Goal: Entertainment & Leisure: Consume media (video, audio)

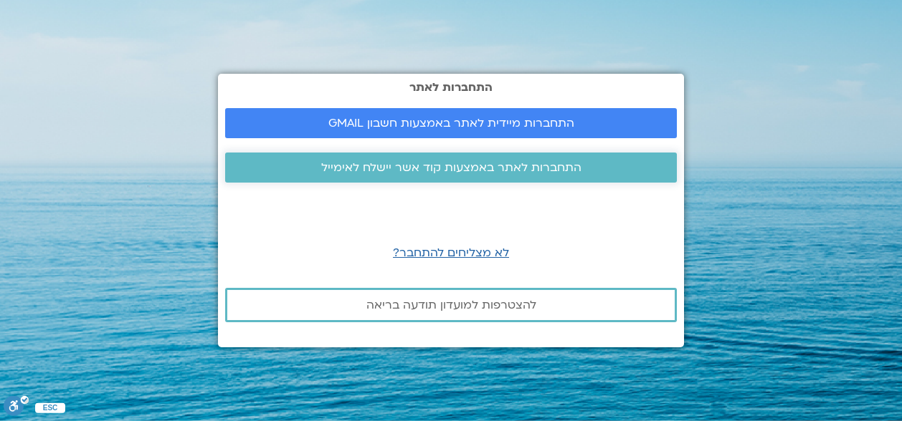
click at [457, 168] on span "התחברות לאתר באמצעות קוד אשר יישלח לאימייל" at bounding box center [451, 167] width 260 height 13
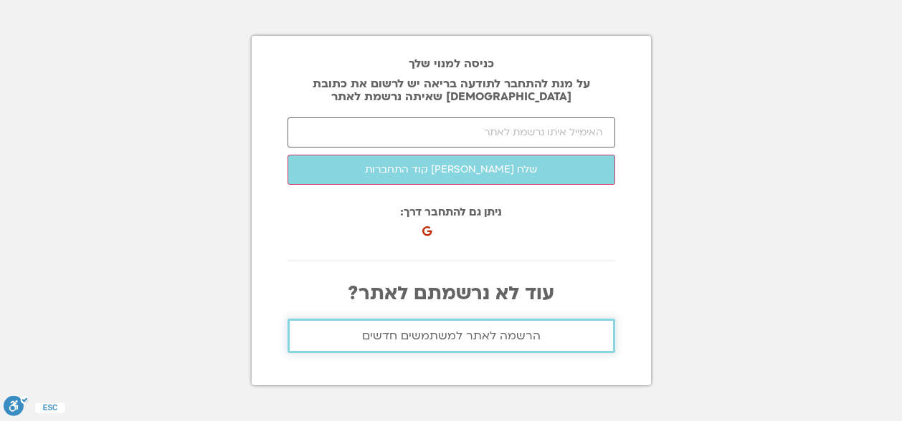
click at [468, 333] on span "הרשמה לאתר למשתמשים חדשים" at bounding box center [451, 336] width 178 height 13
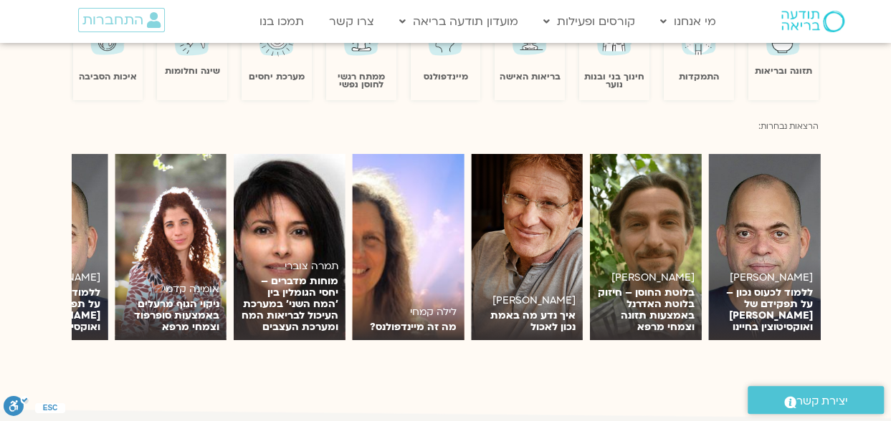
scroll to position [1287, 0]
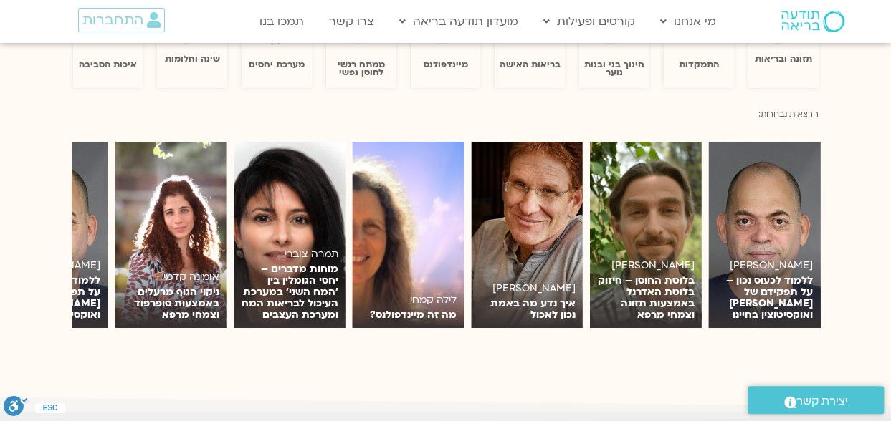
click at [37, 211] on section "תמיר אשמן ללמוד לכעוס נכון – על תפקידם של אדרנלין ואוקסיטוצין בחיינו לצפייה יגא…" at bounding box center [445, 234] width 891 height 229
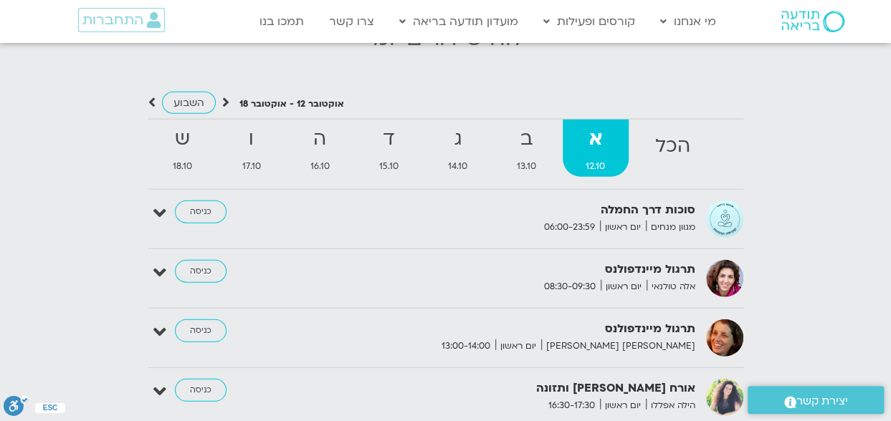
scroll to position [1765, 0]
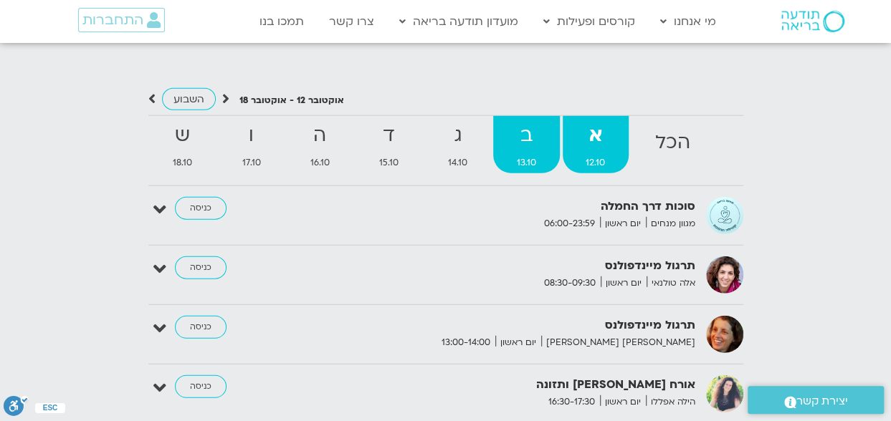
click at [519, 156] on span "13.10" at bounding box center [526, 163] width 66 height 15
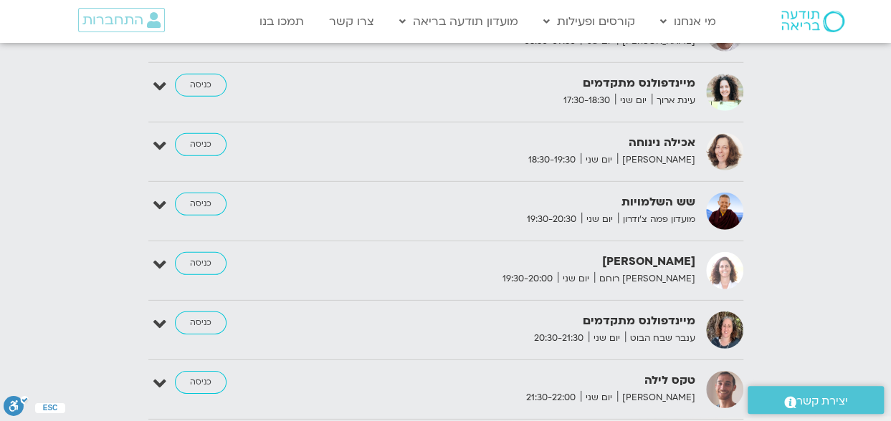
scroll to position [2032, 0]
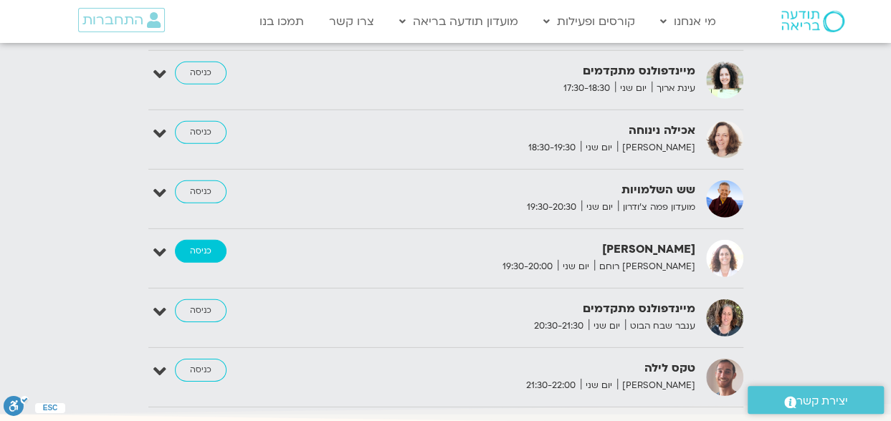
click at [213, 240] on link "כניסה" at bounding box center [201, 251] width 52 height 23
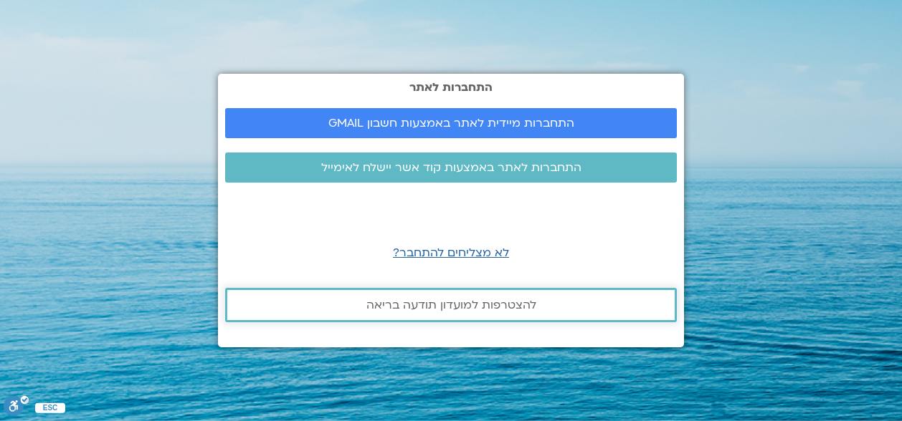
click at [437, 307] on span "להצטרפות למועדון תודעה בריאה" at bounding box center [451, 305] width 170 height 13
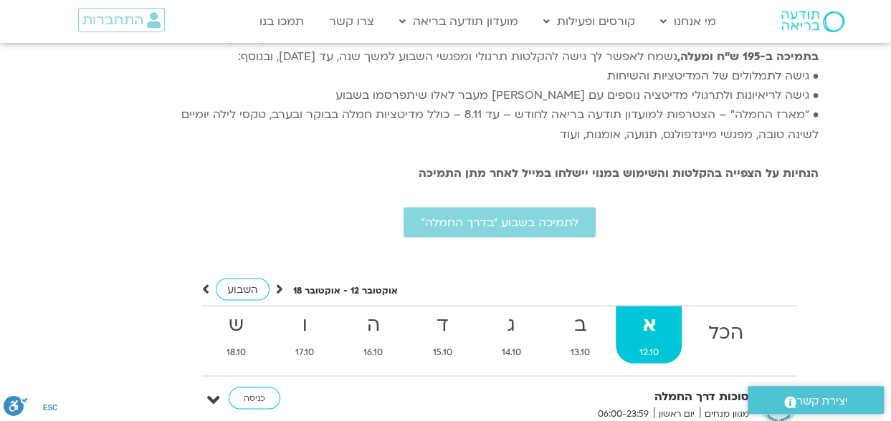
scroll to position [4058, 0]
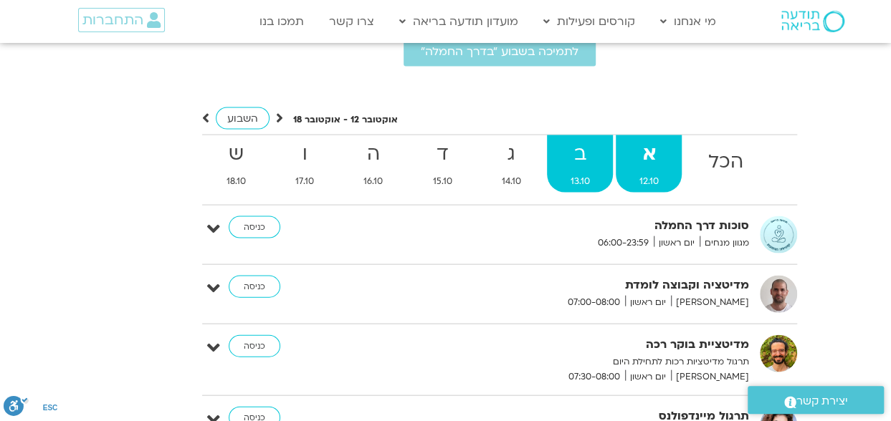
click at [591, 174] on span "13.10" at bounding box center [580, 181] width 66 height 15
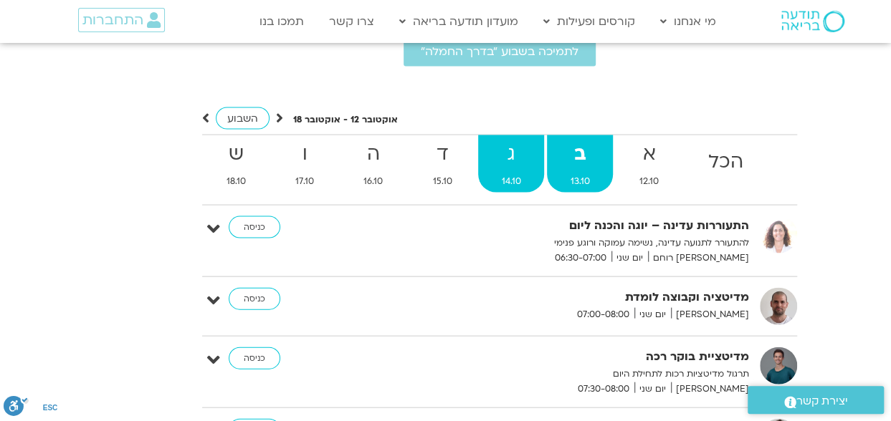
click at [506, 138] on strong "ג" at bounding box center [511, 154] width 66 height 32
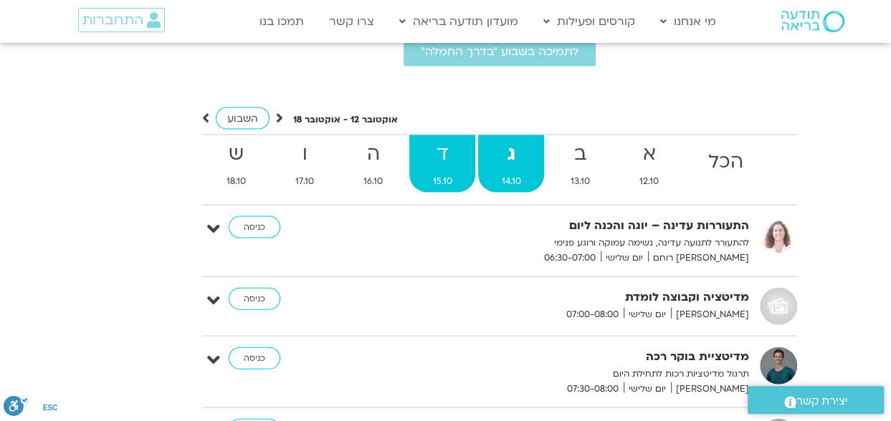
click at [450, 138] on strong "ד" at bounding box center [442, 154] width 66 height 32
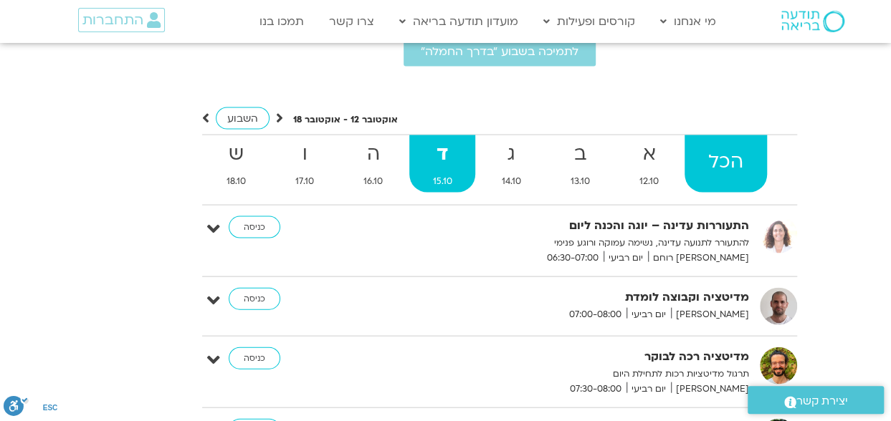
click at [730, 146] on strong "הכל" at bounding box center [725, 162] width 82 height 32
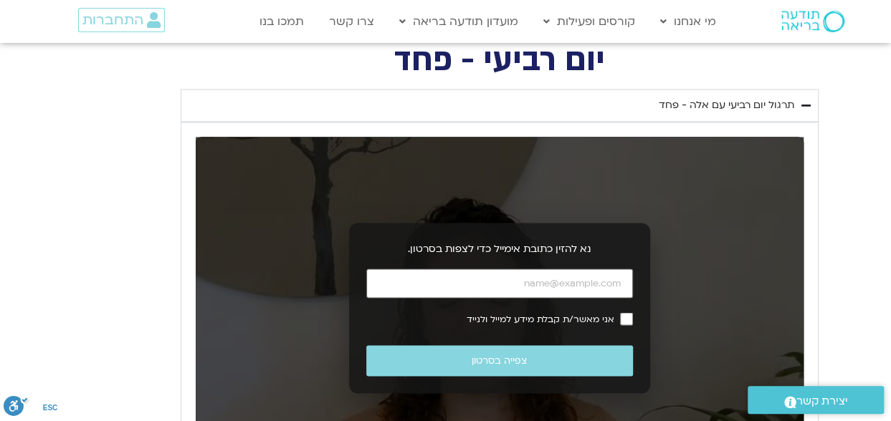
scroll to position [1214, 0]
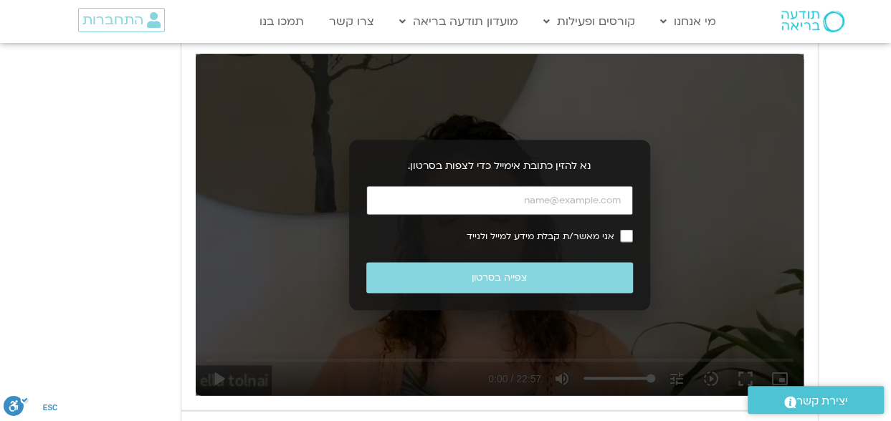
click at [592, 205] on input "כתובת אימייל" at bounding box center [499, 200] width 267 height 29
type input "[EMAIL_ADDRESS][DOMAIN_NAME]"
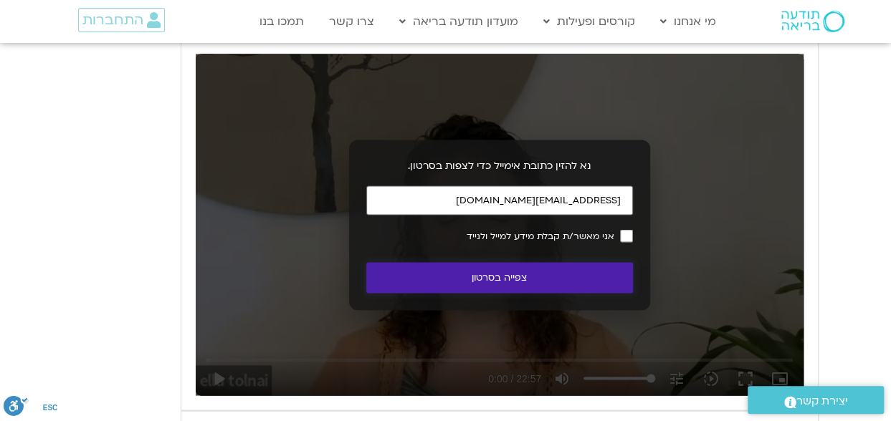
click at [543, 269] on button "צפייה בסרטון" at bounding box center [499, 277] width 267 height 31
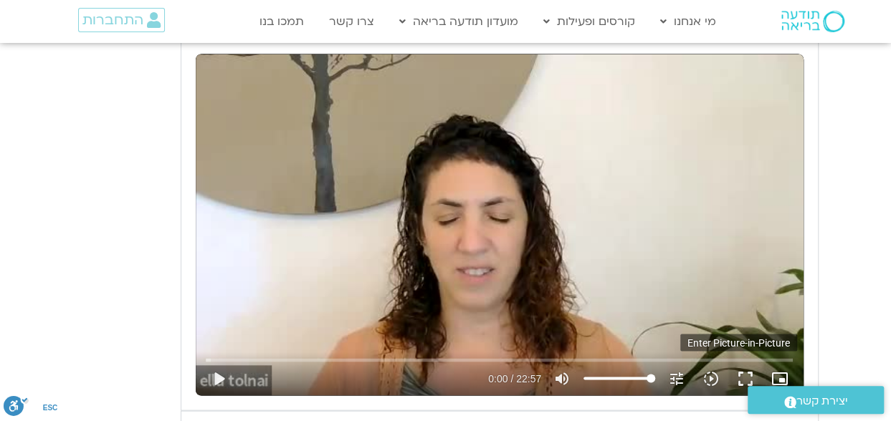
click at [776, 376] on icon "picture_in_picture_alt" at bounding box center [779, 378] width 17 height 17
click at [737, 379] on button "fullscreen" at bounding box center [745, 378] width 34 height 34
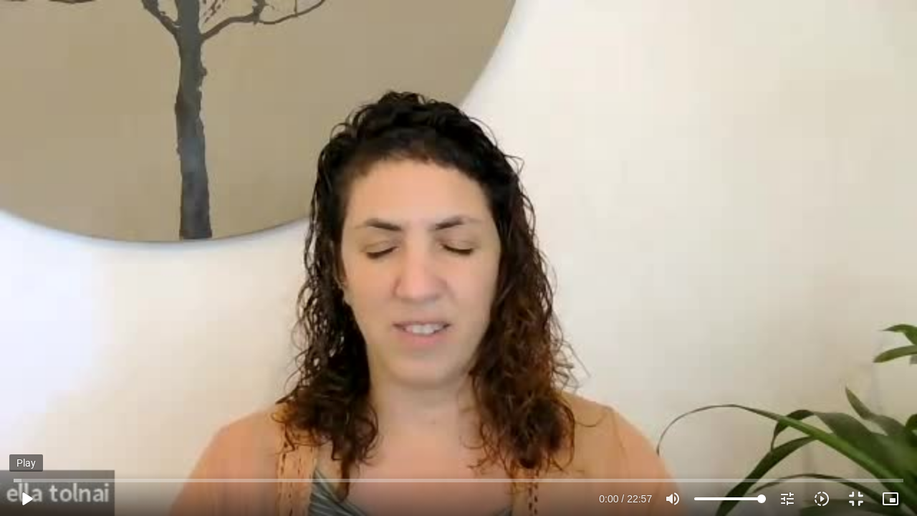
click at [33, 490] on button "play_arrow" at bounding box center [26, 499] width 34 height 34
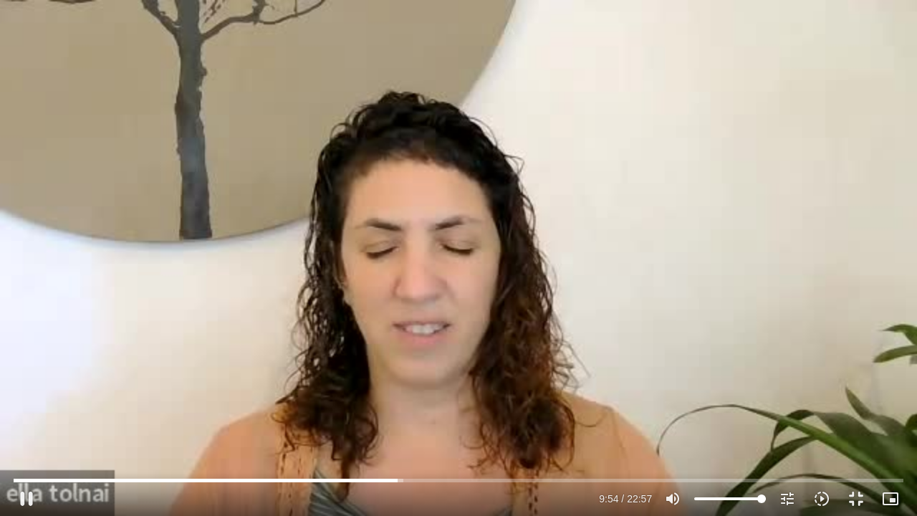
click at [0, 406] on div "Skip Ad 0:07 pause 9:54 / 22:57 volume_up Mute tune Resolution Auto 240p slow_m…" at bounding box center [458, 258] width 917 height 516
click at [0, 377] on div "Skip Ad 0:07 play_arrow 9:54 / 22:57 volume_up Mute tune Resolution Auto 240p s…" at bounding box center [458, 258] width 917 height 516
click at [196, 265] on div "Skip Ad 0:07 pause 11:16 / 22:57 volume_up Mute tune Resolution Auto 240p slow_…" at bounding box center [458, 258] width 917 height 516
click at [221, 157] on div "Skip Ad 0:07 play_arrow 11:16 / 22:57 volume_up Mute tune Resolution Auto 240p …" at bounding box center [458, 258] width 917 height 516
click at [223, 90] on div "Skip Ad 0:07 pause 12:00 / 22:57 volume_up Mute tune Resolution Auto 240p slow_…" at bounding box center [458, 258] width 917 height 516
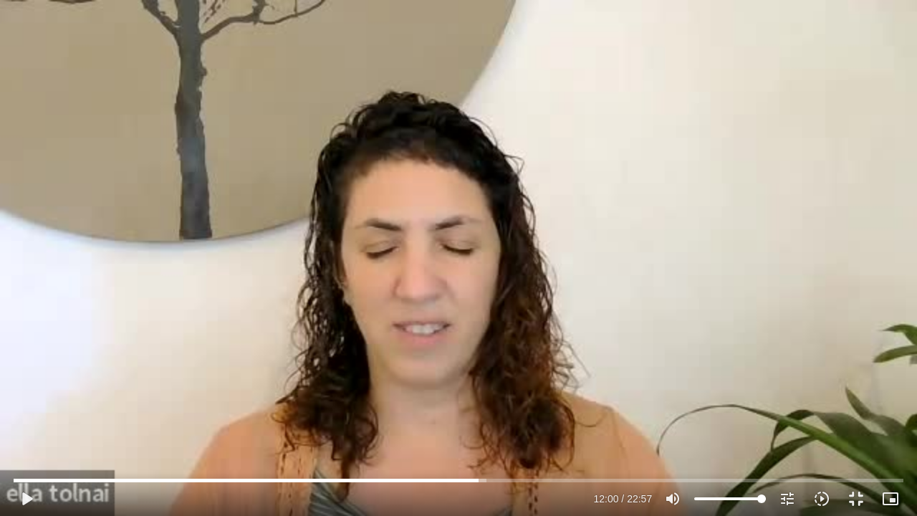
click at [223, 90] on div "Skip Ad 0:07 play_arrow 12:00 / 22:57 volume_up Mute tune Resolution Auto 240p …" at bounding box center [458, 258] width 917 height 516
click at [621, 479] on input "Seek" at bounding box center [459, 480] width 890 height 9
click at [665, 479] on input "Seek" at bounding box center [459, 480] width 890 height 9
click at [707, 478] on input "Seek" at bounding box center [459, 480] width 890 height 9
click at [763, 479] on input "Seek" at bounding box center [459, 480] width 890 height 9
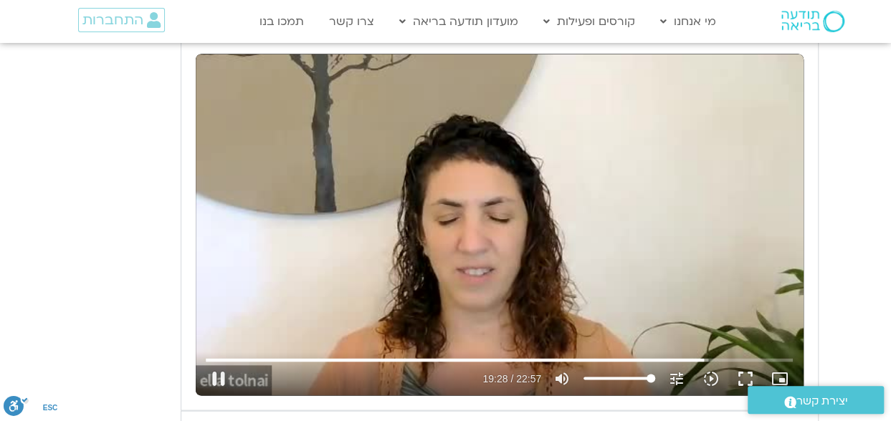
click at [595, 240] on div "Skip Ad 19:25 pause 19:28 / 22:57 volume_up Mute tune Resolution Auto 240p slow…" at bounding box center [500, 225] width 608 height 342
type input "1168.958917"
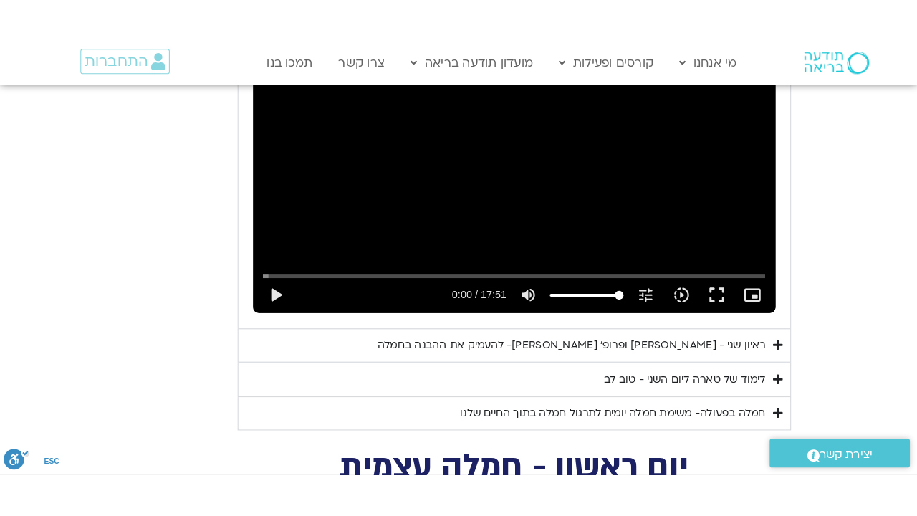
scroll to position [2722, 0]
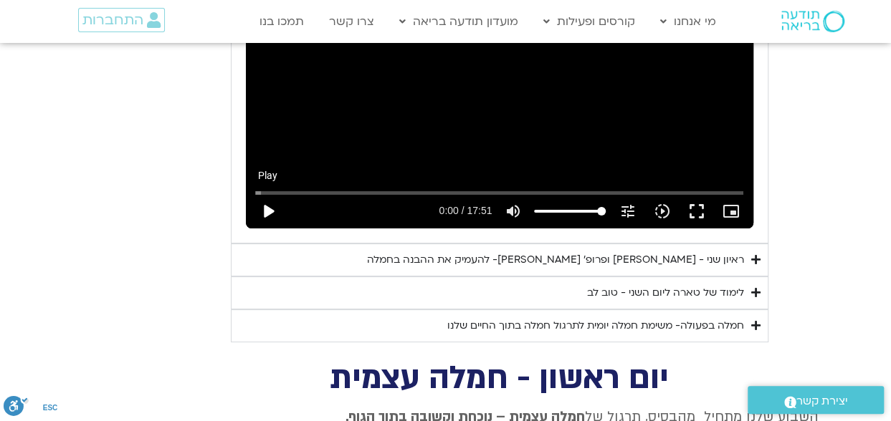
click at [269, 194] on button "play_arrow" at bounding box center [268, 211] width 34 height 34
click at [691, 194] on button "fullscreen" at bounding box center [696, 211] width 34 height 34
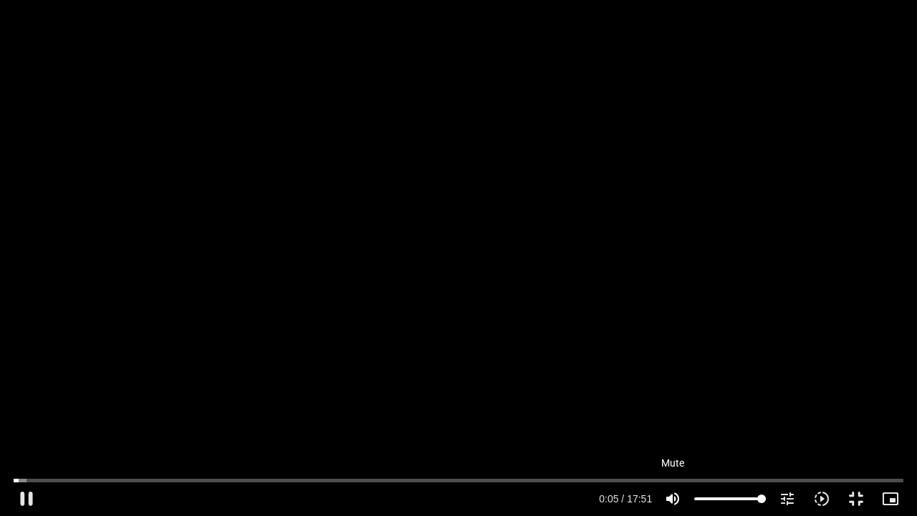
click at [674, 500] on icon "volume_up" at bounding box center [672, 498] width 17 height 17
type input "5.934596"
type input "0"
type input "6.608761"
click at [674, 500] on icon "volume_off" at bounding box center [672, 498] width 17 height 17
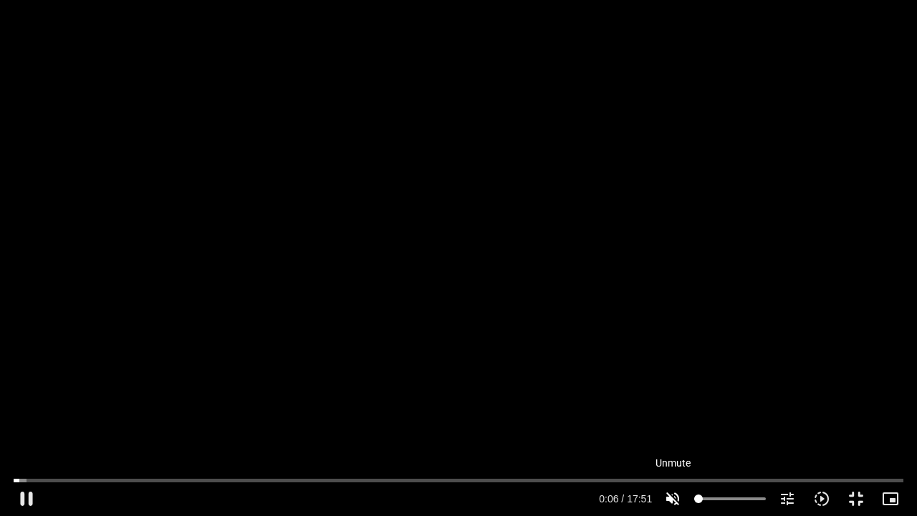
type input "100"
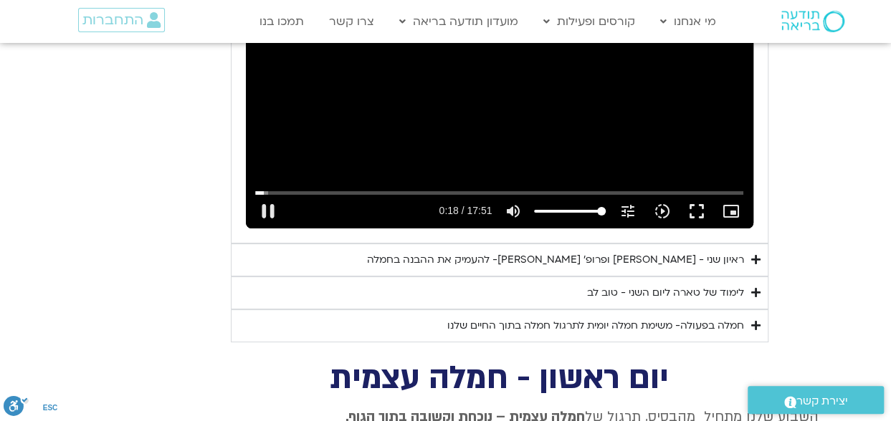
drag, startPoint x: 689, startPoint y: 177, endPoint x: 698, endPoint y: 235, distance: 58.7
click at [689, 194] on button "fullscreen" at bounding box center [696, 211] width 34 height 34
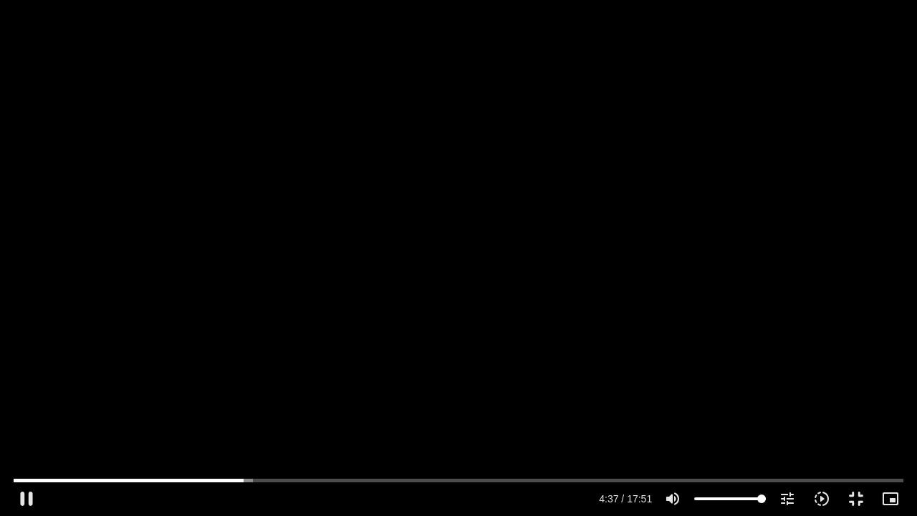
click at [720, 161] on div "Skip Ad 15:37 pause 4:37 / 17:51 volume_up Mute tune Resolution Auto 480p slow_…" at bounding box center [458, 258] width 917 height 516
type input "277.325723"
